Goal: Task Accomplishment & Management: Use online tool/utility

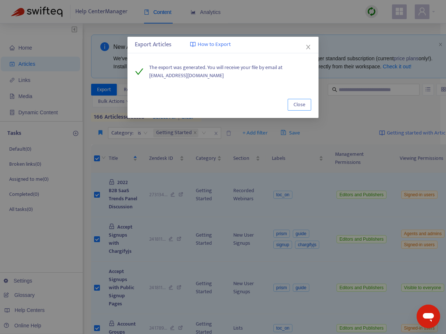
click at [303, 104] on span "Close" at bounding box center [299, 105] width 12 height 8
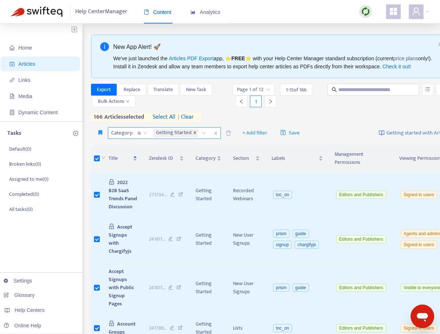
click at [197, 134] on icon "close" at bounding box center [195, 133] width 4 height 4
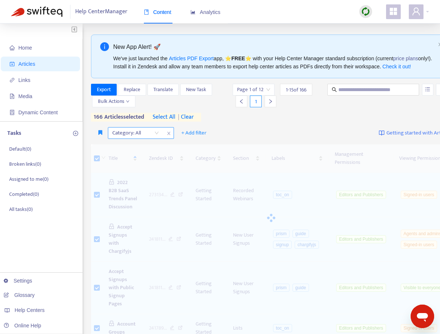
click at [158, 138] on div "Category: All" at bounding box center [135, 132] width 55 height 11
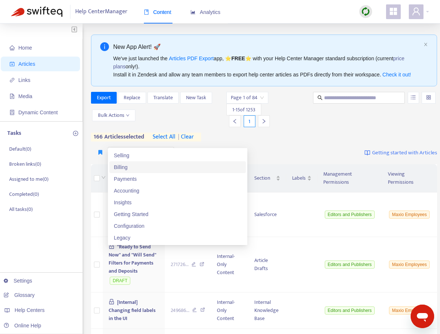
click at [141, 171] on div "Billing" at bounding box center [177, 167] width 137 height 12
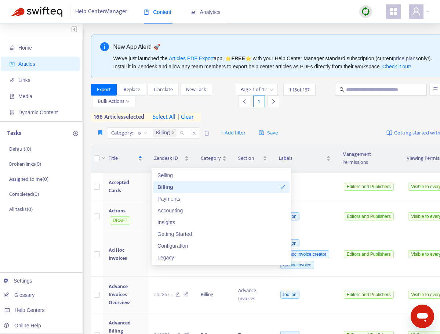
click at [161, 115] on span "select all" at bounding box center [164, 117] width 23 height 9
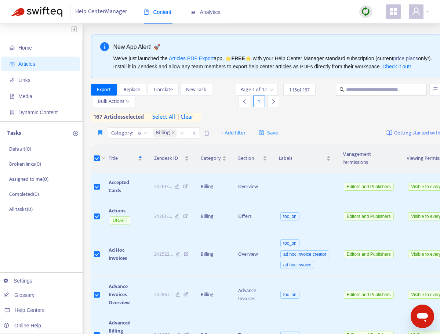
click at [161, 115] on span "select all" at bounding box center [163, 117] width 23 height 9
click at [107, 89] on span "Export" at bounding box center [104, 90] width 14 height 8
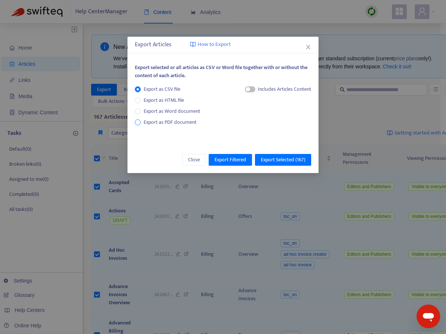
click at [163, 123] on span "Export as PDF document" at bounding box center [170, 122] width 53 height 8
click at [246, 88] on span "button" at bounding box center [243, 89] width 10 height 6
click at [277, 158] on span "Export Selected ( 167 )" at bounding box center [283, 160] width 44 height 8
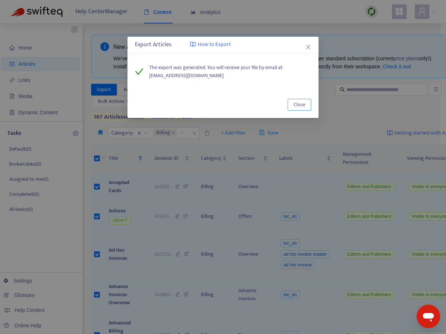
click at [295, 107] on span "Close" at bounding box center [299, 105] width 12 height 8
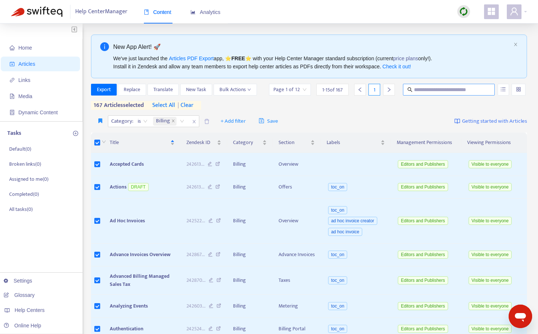
click at [446, 90] on input "text" at bounding box center [449, 90] width 71 height 8
click at [108, 91] on span "Export" at bounding box center [104, 90] width 14 height 8
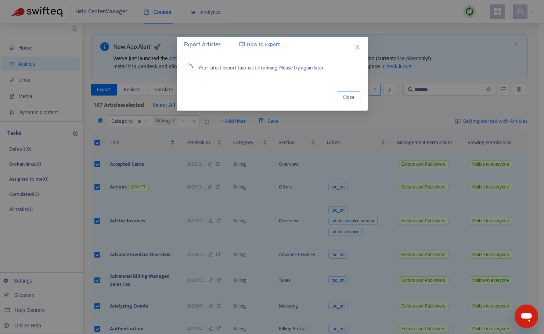
click at [346, 97] on span "Close" at bounding box center [349, 97] width 12 height 8
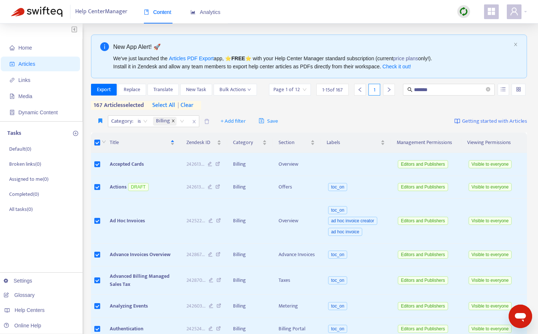
click at [174, 119] on icon "close" at bounding box center [174, 121] width 4 height 4
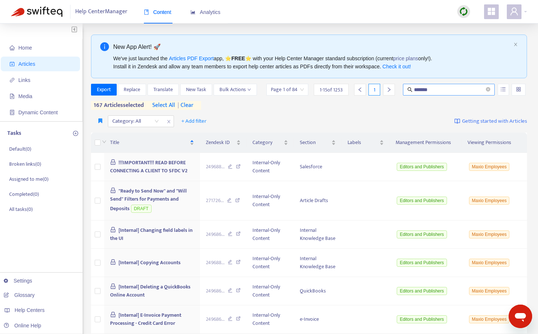
click at [446, 90] on input "*******" at bounding box center [449, 90] width 71 height 8
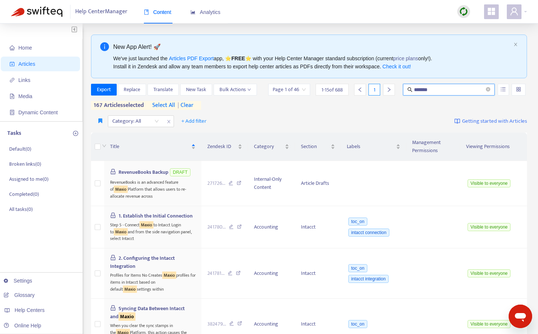
click at [445, 89] on input "*******" at bounding box center [449, 90] width 71 height 8
type input "*"
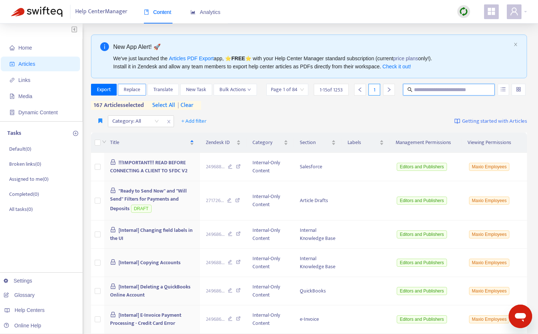
click at [138, 90] on span "Replace" at bounding box center [132, 90] width 17 height 8
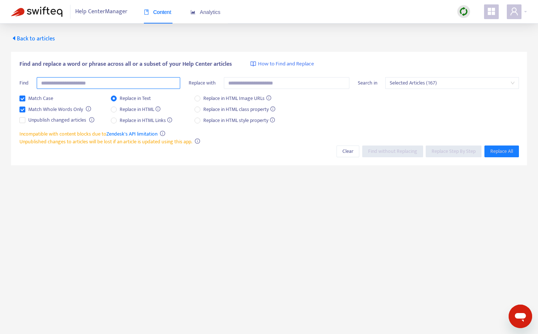
click at [127, 86] on input "text" at bounding box center [109, 83] width 144 height 12
click at [388, 152] on span "Find without Replacing" at bounding box center [392, 151] width 49 height 8
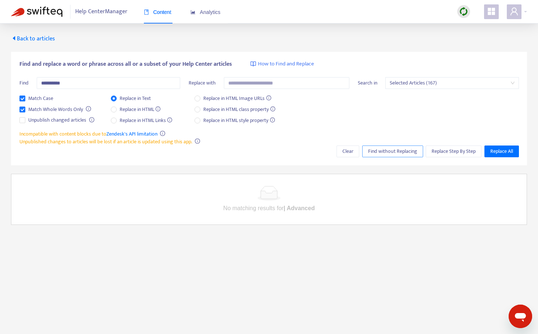
click at [388, 152] on span "Find without Replacing" at bounding box center [392, 151] width 49 height 8
drag, startPoint x: 75, startPoint y: 84, endPoint x: -22, endPoint y: 82, distance: 97.0
click at [0, 82] on html "**********" at bounding box center [269, 178] width 538 height 357
type input "*******"
click at [390, 149] on span "Find without Replacing" at bounding box center [392, 151] width 49 height 8
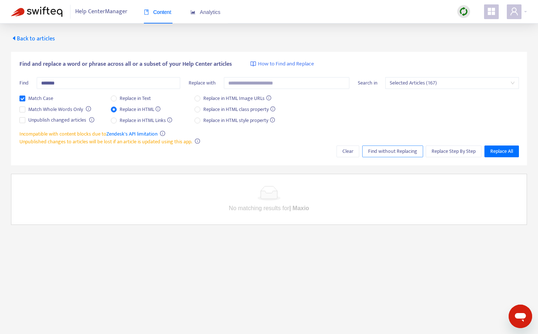
click at [401, 153] on span "Find without Replacing" at bounding box center [392, 151] width 49 height 8
click at [396, 150] on span "Find without Replacing" at bounding box center [392, 151] width 49 height 8
click at [40, 40] on span "Back to articles" at bounding box center [33, 39] width 44 height 10
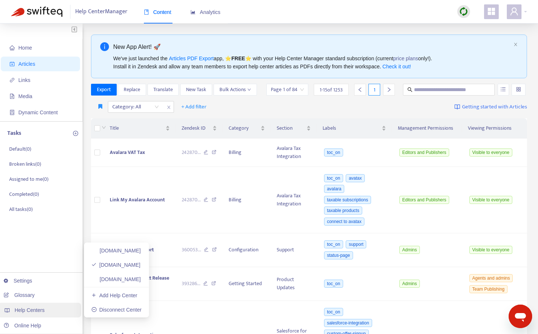
click at [23, 312] on span "Help Centers" at bounding box center [30, 310] width 30 height 6
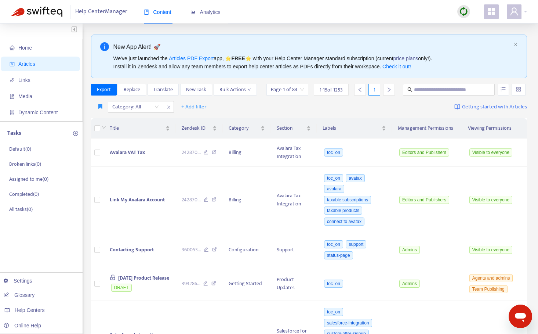
click at [446, 12] on img at bounding box center [464, 11] width 9 height 9
click at [437, 11] on div "Help Center Manager Content Analytics" at bounding box center [269, 12] width 538 height 24
drag, startPoint x: 28, startPoint y: 43, endPoint x: 25, endPoint y: 44, distance: 4.1
click at [28, 43] on span "Home" at bounding box center [42, 47] width 65 height 15
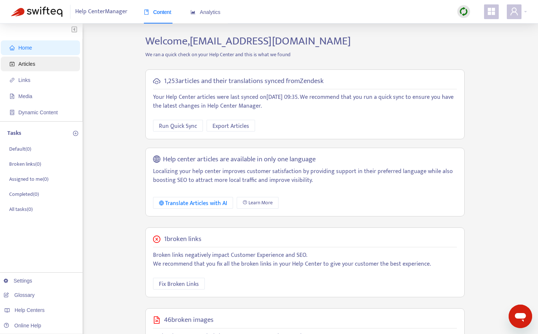
click at [17, 61] on span "Articles" at bounding box center [42, 64] width 65 height 15
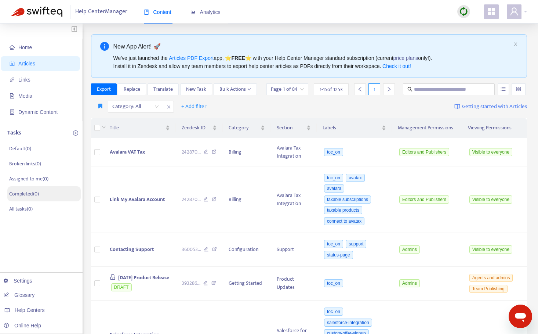
scroll to position [1, 0]
click at [155, 105] on div "Category: All" at bounding box center [135, 105] width 55 height 11
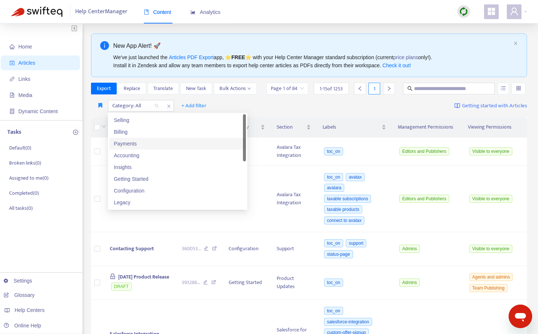
click at [152, 145] on div "Payments" at bounding box center [178, 144] width 128 height 8
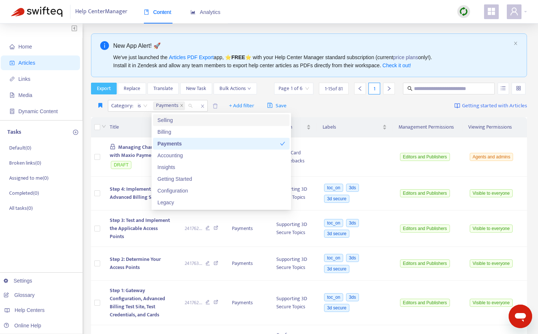
click at [102, 88] on span "Export" at bounding box center [104, 88] width 14 height 8
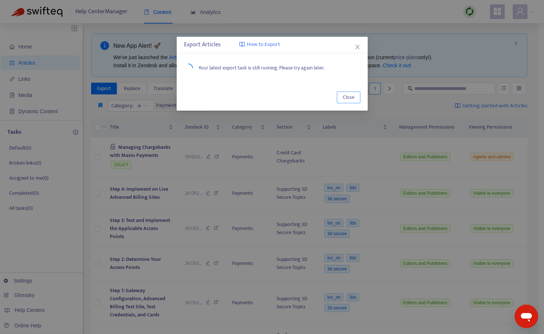
click at [350, 96] on span "Close" at bounding box center [349, 97] width 12 height 8
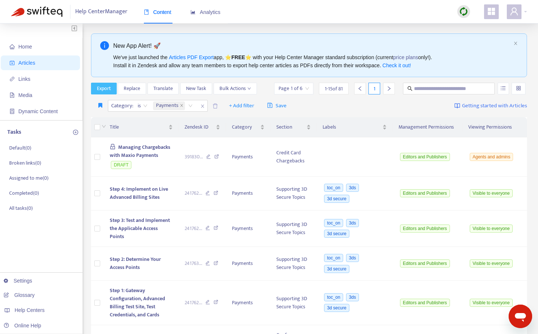
click at [103, 87] on span "Export" at bounding box center [104, 88] width 14 height 8
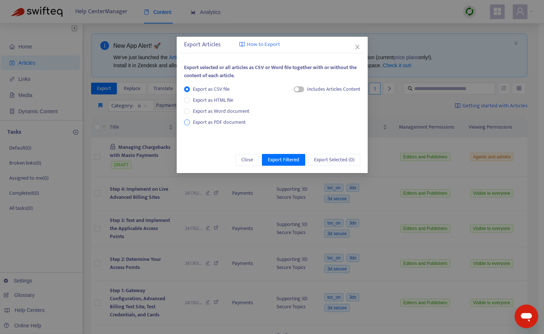
click at [229, 124] on span "Export as PDF document" at bounding box center [219, 122] width 53 height 8
drag, startPoint x: 292, startPoint y: 88, endPoint x: 306, endPoint y: 112, distance: 27.8
click at [294, 88] on span "button" at bounding box center [292, 89] width 10 height 6
click at [246, 159] on span "Close" at bounding box center [247, 160] width 12 height 8
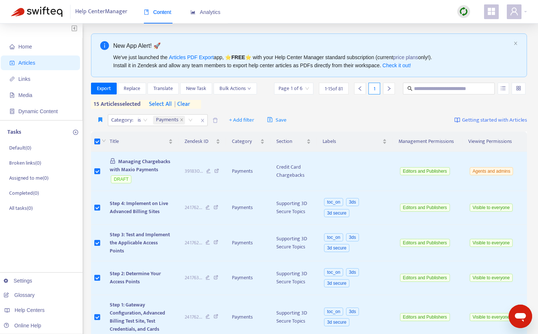
click at [163, 102] on span "select all" at bounding box center [160, 104] width 23 height 9
click at [94, 86] on button "Export" at bounding box center [104, 89] width 26 height 12
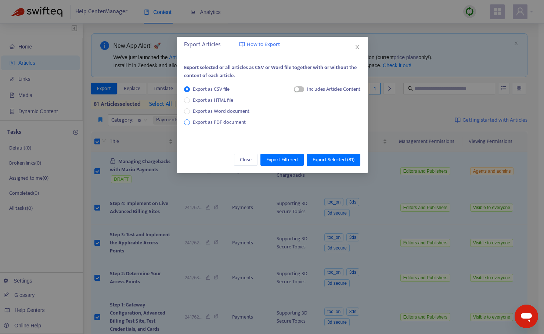
drag, startPoint x: 232, startPoint y: 122, endPoint x: 236, endPoint y: 121, distance: 4.1
click at [232, 122] on span "Export as PDF document" at bounding box center [219, 122] width 53 height 8
click at [298, 89] on div "Each article in a separate file" at bounding box center [323, 90] width 73 height 11
click at [293, 89] on span "button" at bounding box center [292, 89] width 10 height 6
click at [330, 160] on span "Export Selected ( 81 )" at bounding box center [334, 160] width 42 height 8
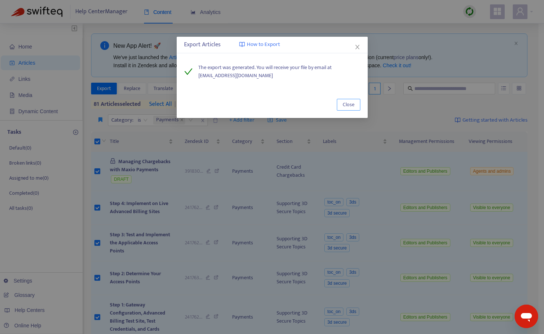
click at [347, 105] on span "Close" at bounding box center [349, 105] width 12 height 8
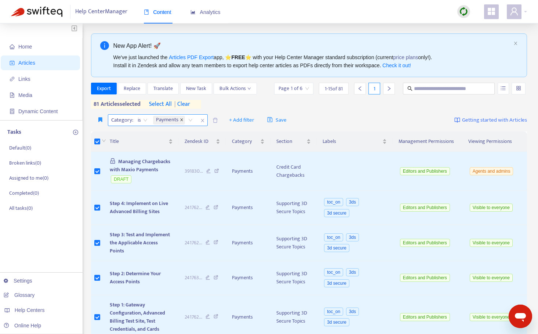
click at [183, 120] on icon "close" at bounding box center [182, 120] width 4 height 4
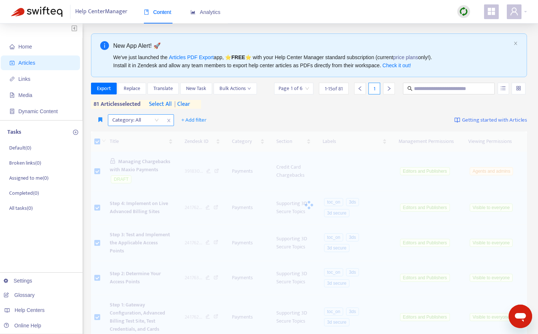
click at [158, 120] on div "Category: All" at bounding box center [135, 120] width 55 height 11
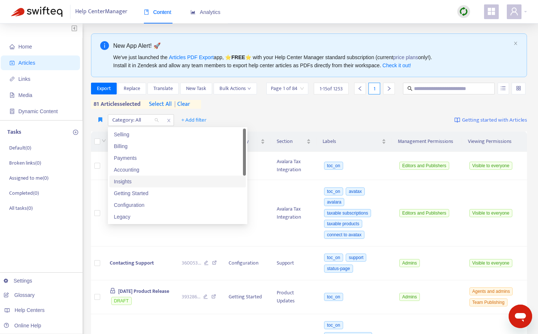
click at [158, 181] on div "Insights" at bounding box center [178, 181] width 128 height 8
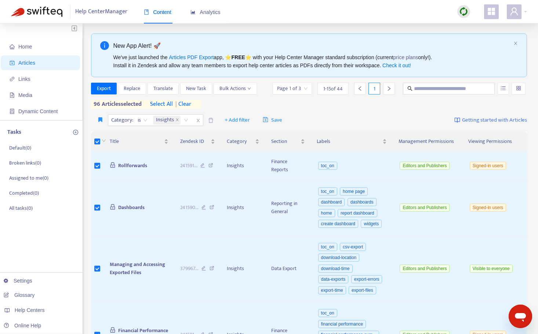
click at [163, 104] on span "select all" at bounding box center [161, 104] width 23 height 9
click at [164, 103] on span "select all" at bounding box center [161, 104] width 23 height 9
click at [104, 87] on span "Export" at bounding box center [104, 88] width 14 height 8
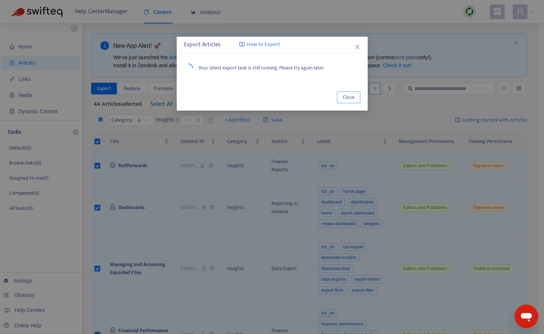
click at [354, 95] on span "Close" at bounding box center [349, 97] width 12 height 8
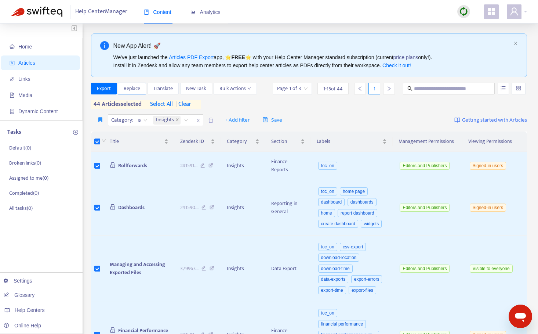
click at [136, 87] on span "Replace" at bounding box center [132, 88] width 17 height 8
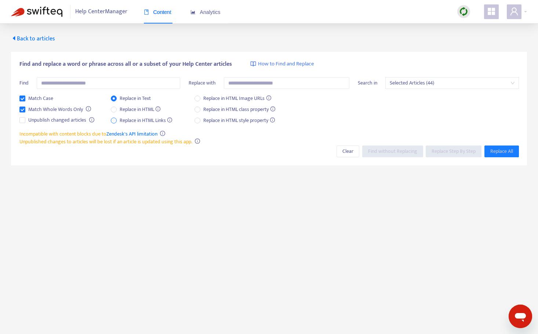
click at [147, 122] on span "Replace in HTML Links" at bounding box center [146, 120] width 59 height 8
click at [100, 80] on input "text" at bounding box center [109, 83] width 144 height 12
type input "**********"
click at [248, 83] on input "text" at bounding box center [287, 83] width 126 height 12
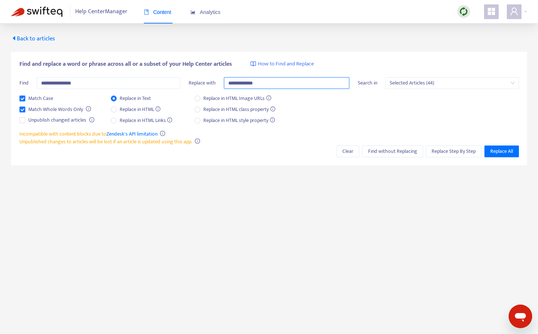
click at [287, 84] on input "**********" at bounding box center [287, 83] width 126 height 12
type input "**********"
click at [383, 152] on span "Find without Replacing" at bounding box center [392, 151] width 49 height 8
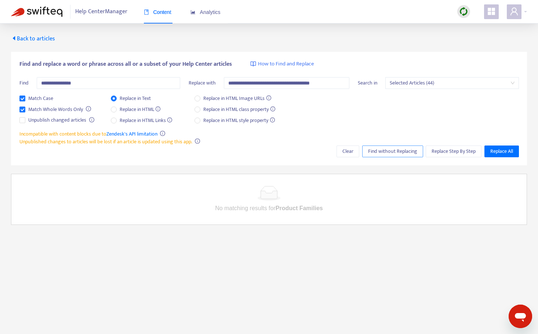
click at [383, 152] on span "Find without Replacing" at bounding box center [392, 151] width 49 height 8
click at [393, 151] on span "Find without Replacing" at bounding box center [392, 151] width 49 height 8
click at [386, 150] on span "Find without Replacing" at bounding box center [392, 151] width 49 height 8
